Goal: Information Seeking & Learning: Learn about a topic

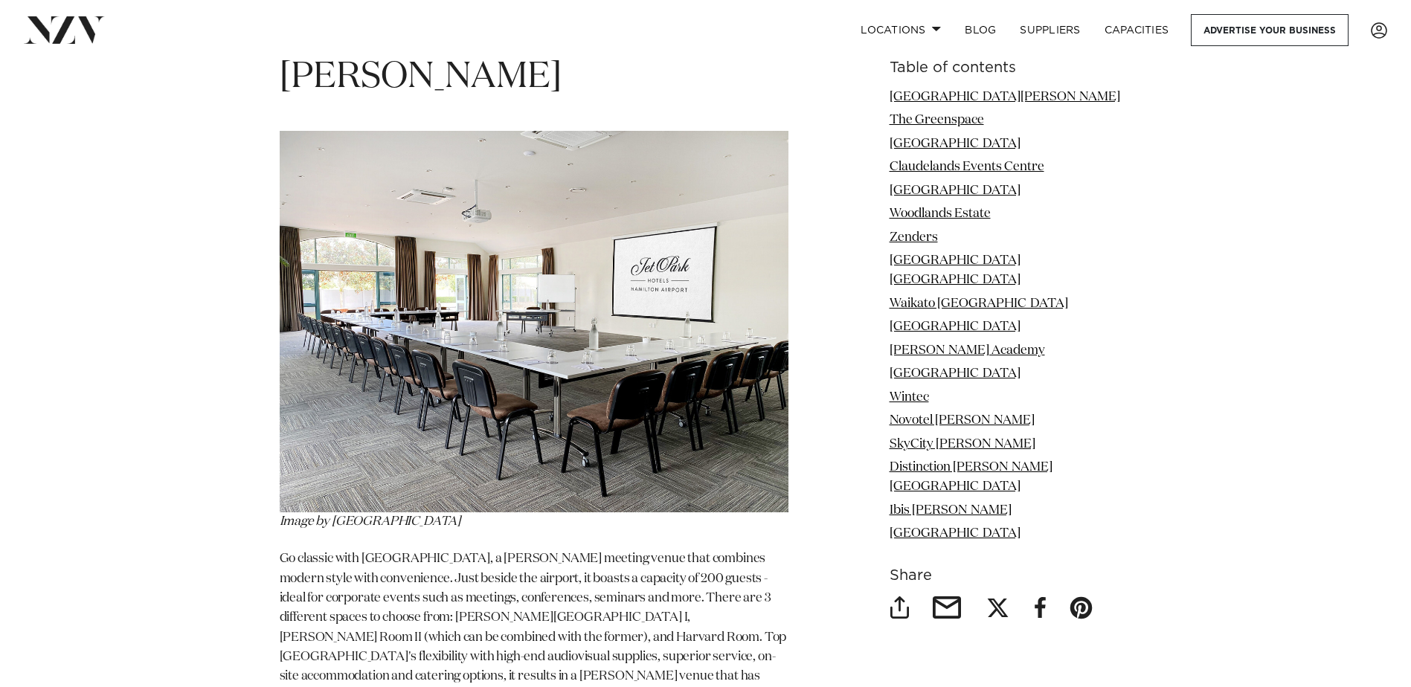
scroll to position [2008, 0]
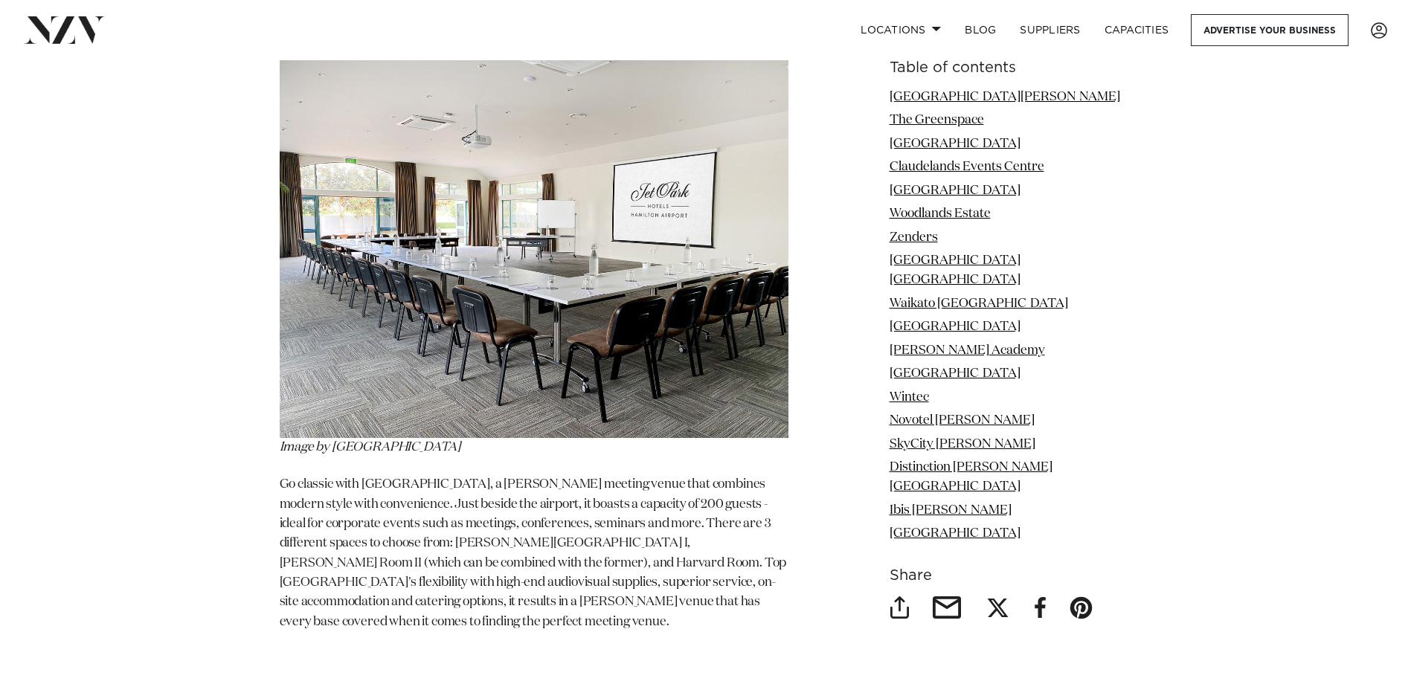
click at [582, 297] on img at bounding box center [534, 247] width 509 height 381
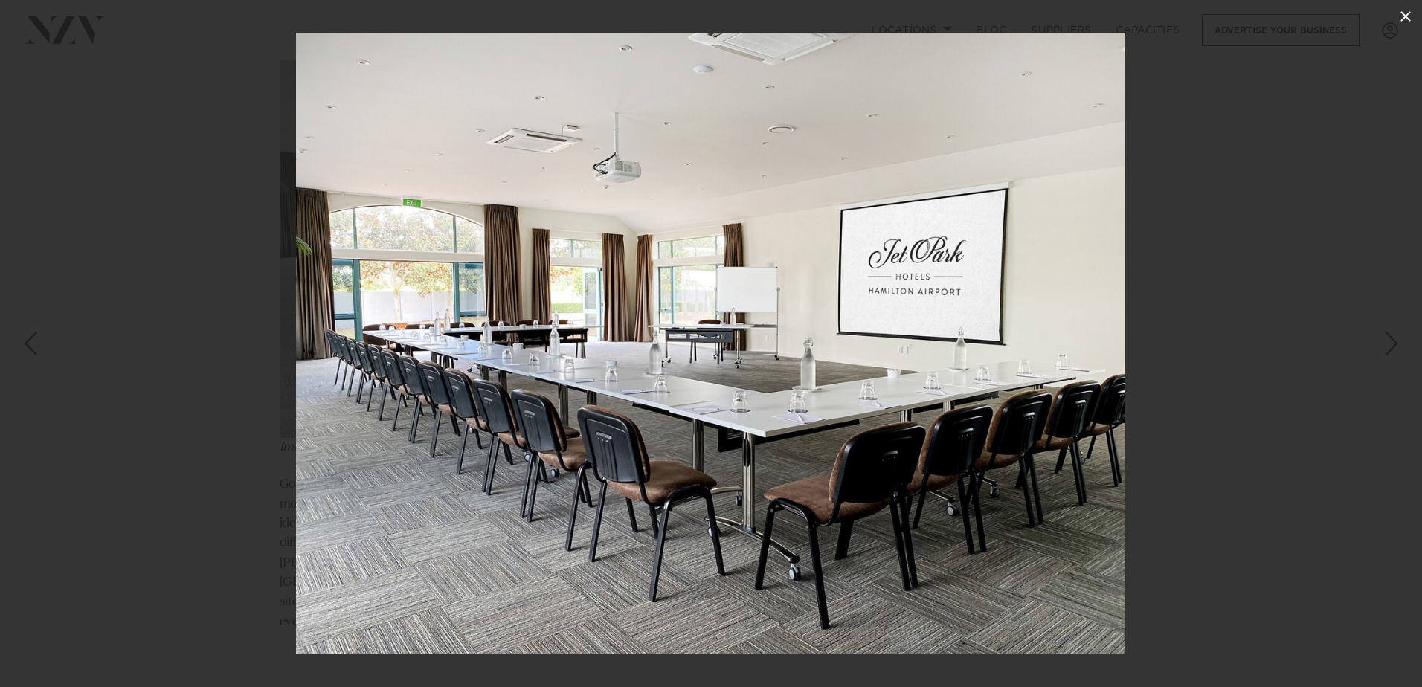
click at [1402, 16] on icon at bounding box center [1405, 16] width 18 height 18
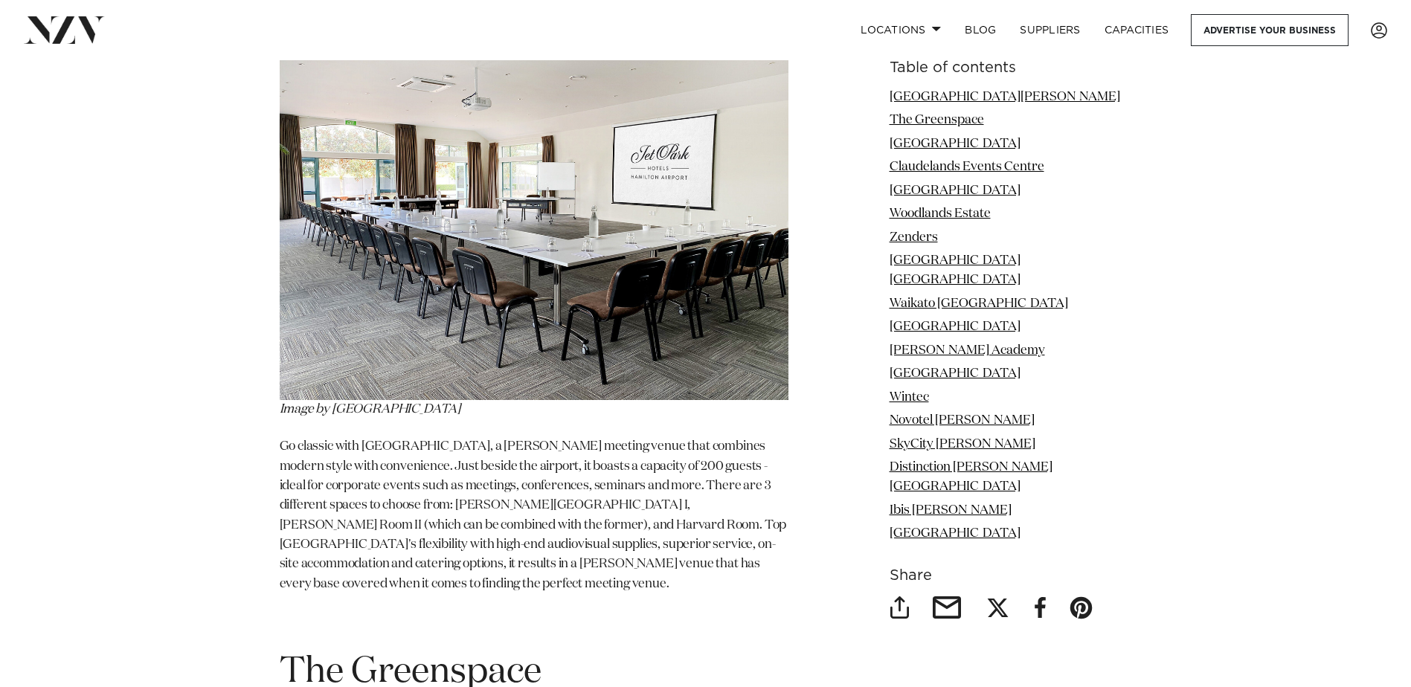
scroll to position [1859, 0]
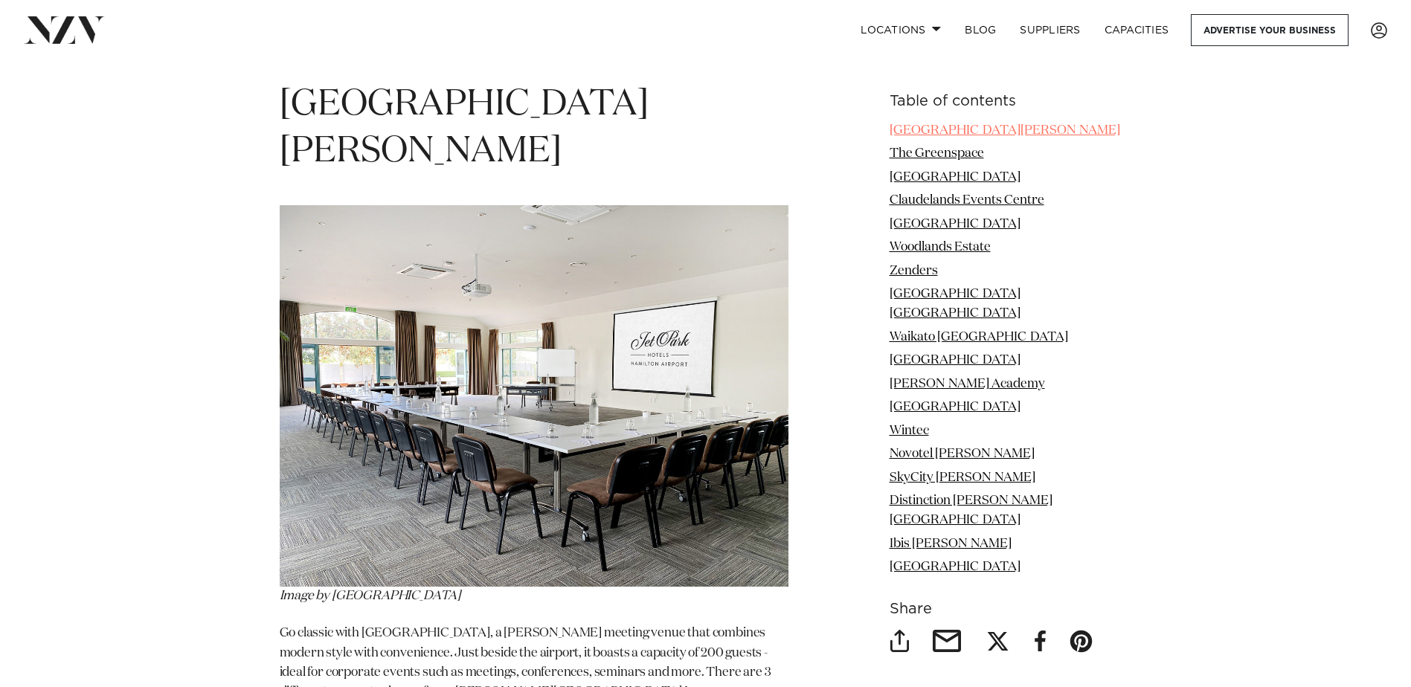
click at [918, 127] on link "[GEOGRAPHIC_DATA][PERSON_NAME]" at bounding box center [1004, 130] width 231 height 13
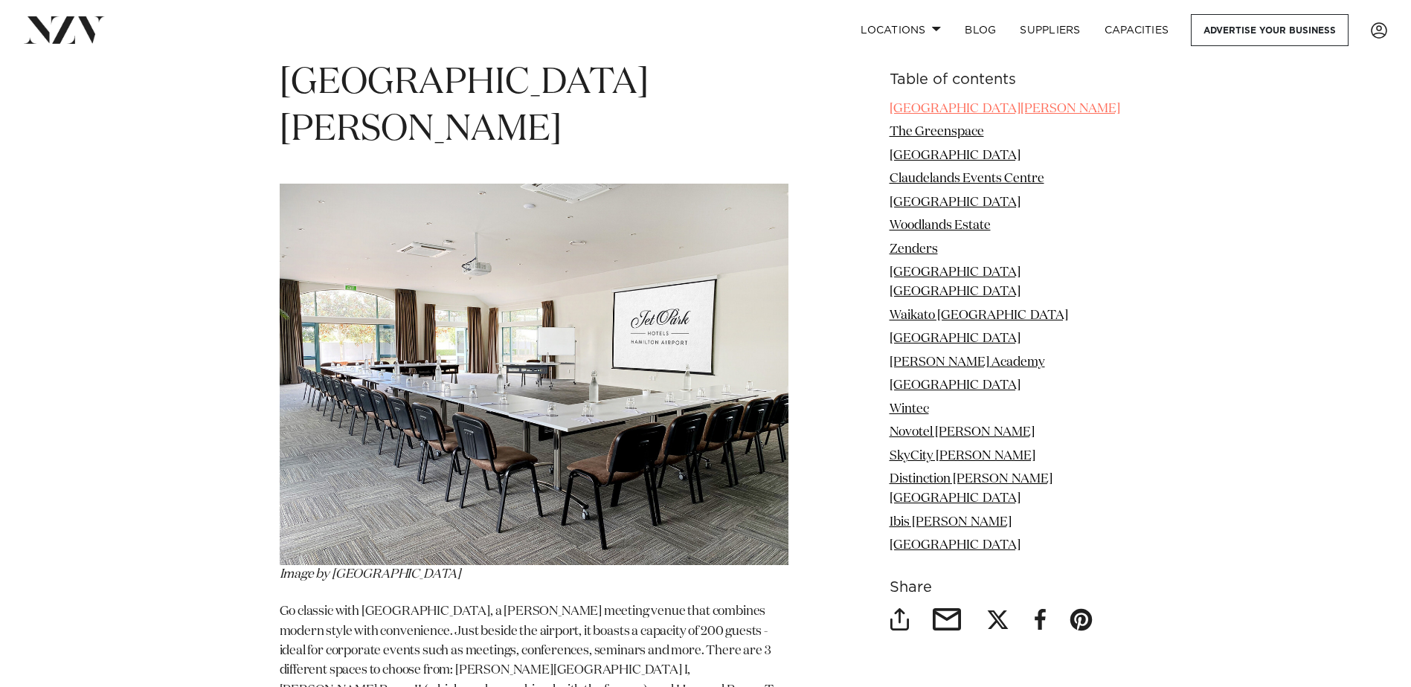
click at [972, 105] on link "[GEOGRAPHIC_DATA][PERSON_NAME]" at bounding box center [1004, 109] width 231 height 13
